Goal: Ask a question: Seek information or help from site administrators or community

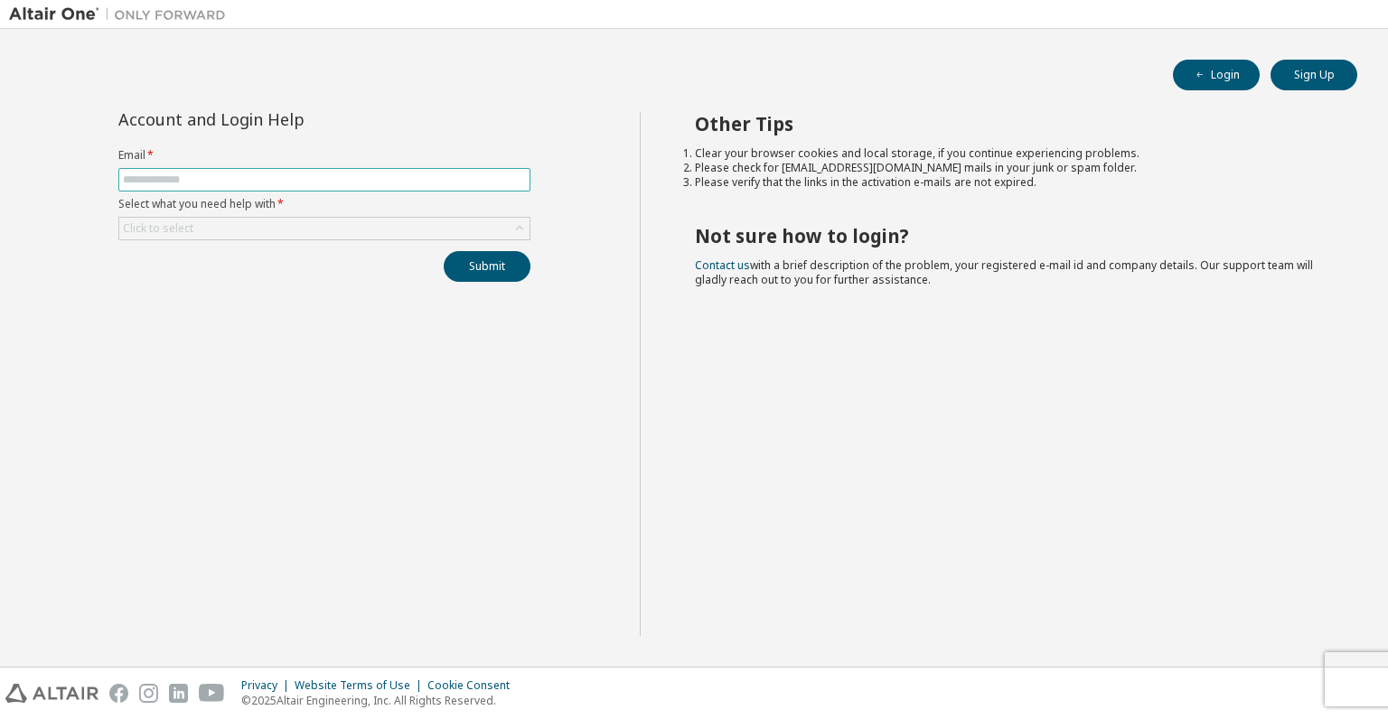
click at [220, 175] on input "text" at bounding box center [324, 180] width 403 height 14
type input "**********"
click at [253, 218] on div "Click to select" at bounding box center [324, 229] width 410 height 22
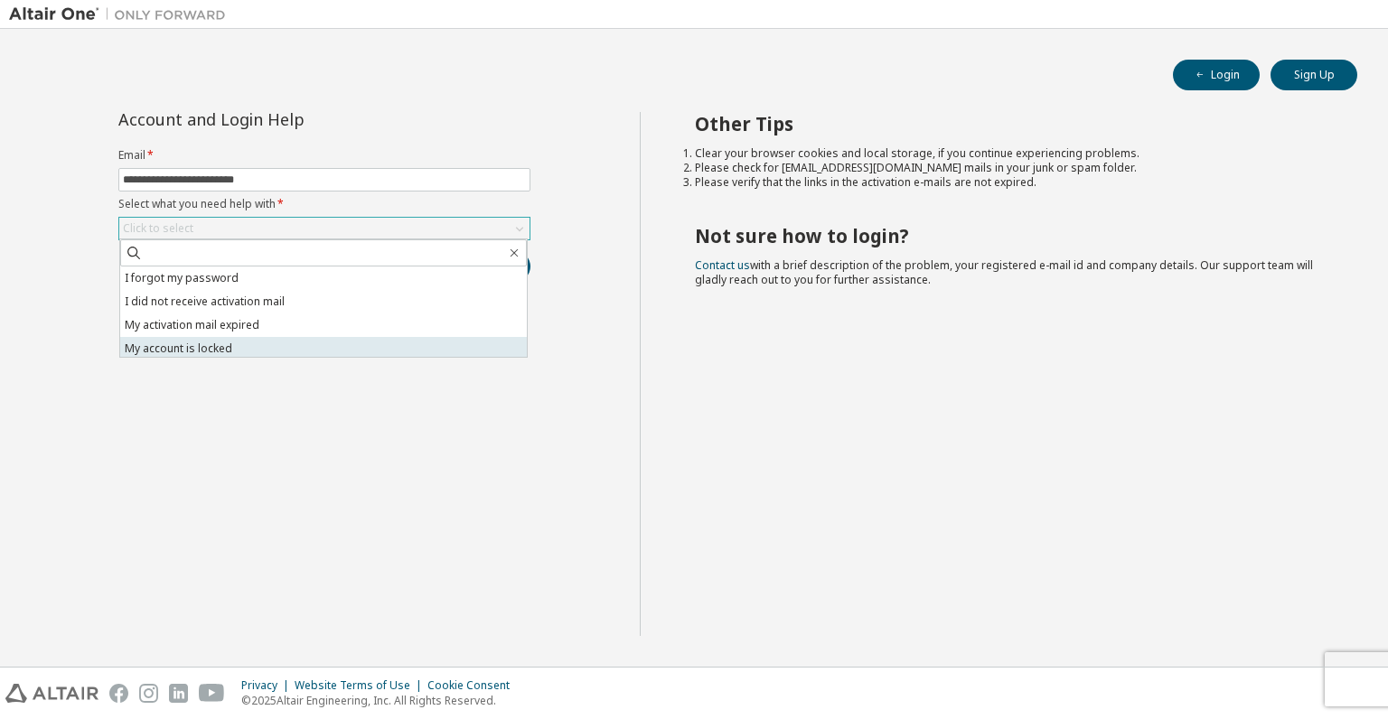
click at [211, 348] on li "My account is locked" at bounding box center [323, 348] width 407 height 23
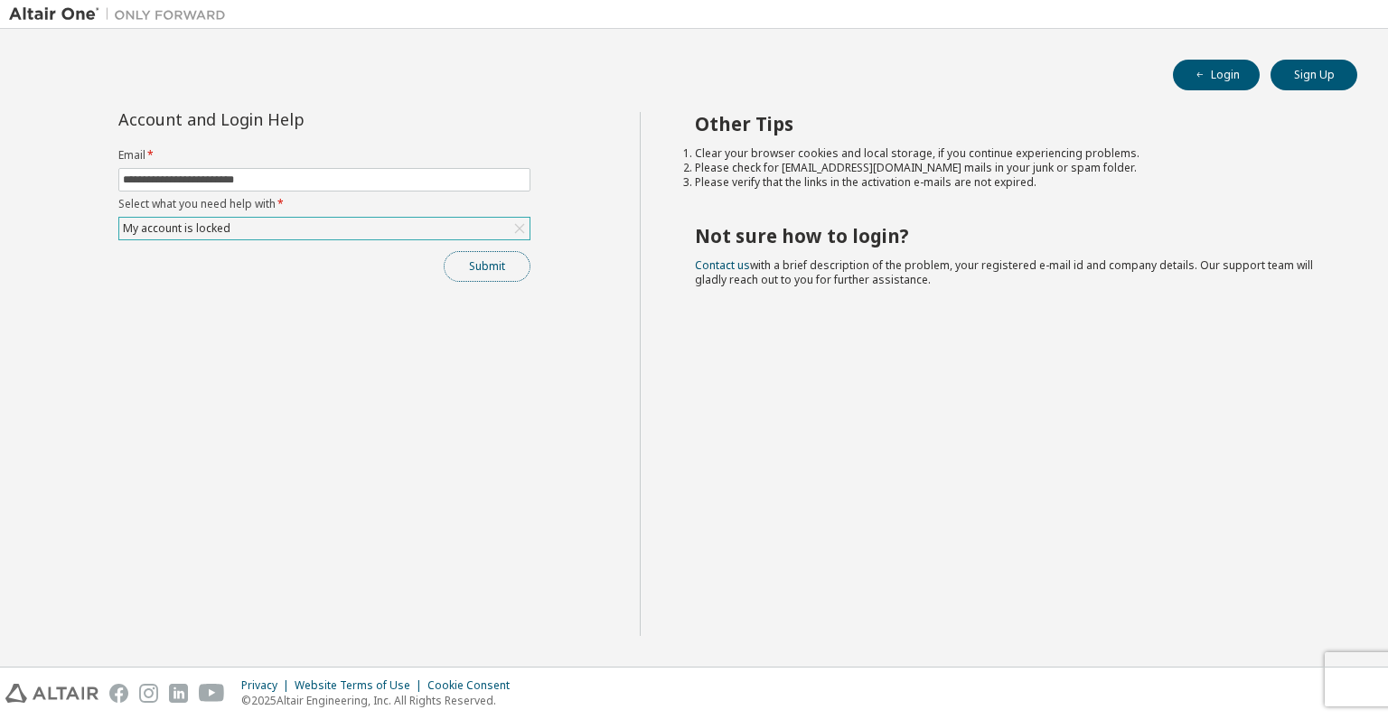
click at [473, 274] on button "Submit" at bounding box center [487, 266] width 87 height 31
click at [1202, 672] on span "Please contact Altair support for assistance." at bounding box center [1240, 677] width 188 height 29
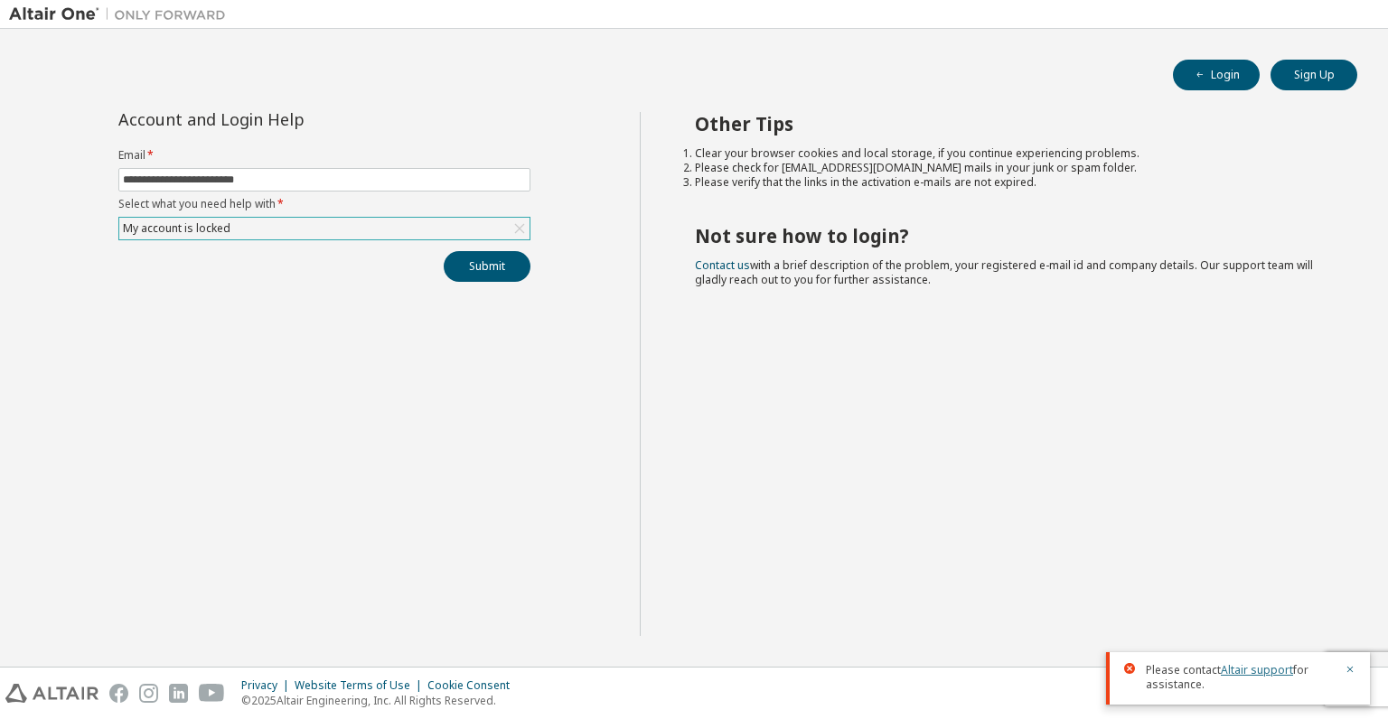
click at [1267, 674] on link "Altair support" at bounding box center [1257, 669] width 72 height 15
